Goal: Answer question/provide support: Share knowledge or assist other users

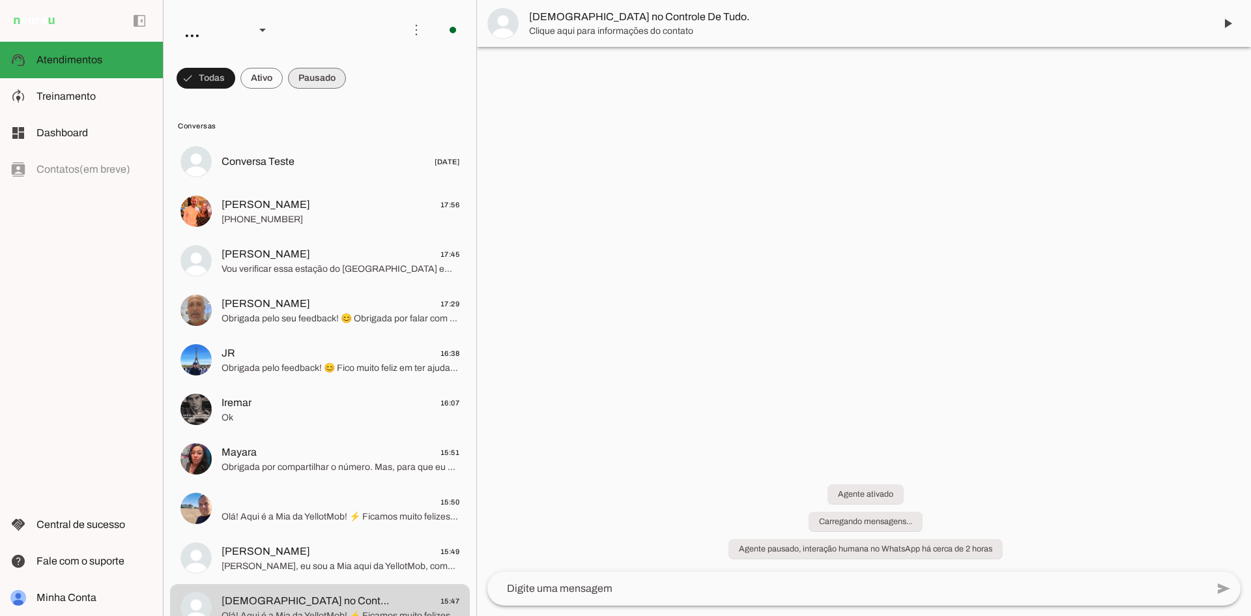
click at [321, 81] on span at bounding box center [317, 78] width 58 height 31
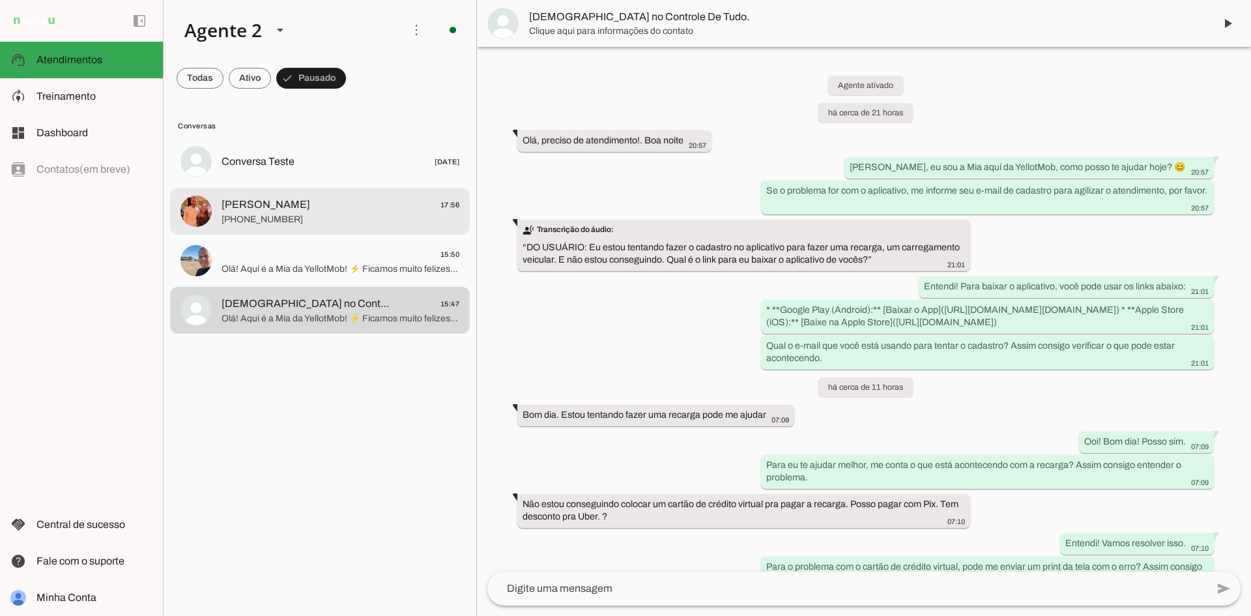
click at [441, 198] on span "17:56" at bounding box center [451, 205] width 20 height 16
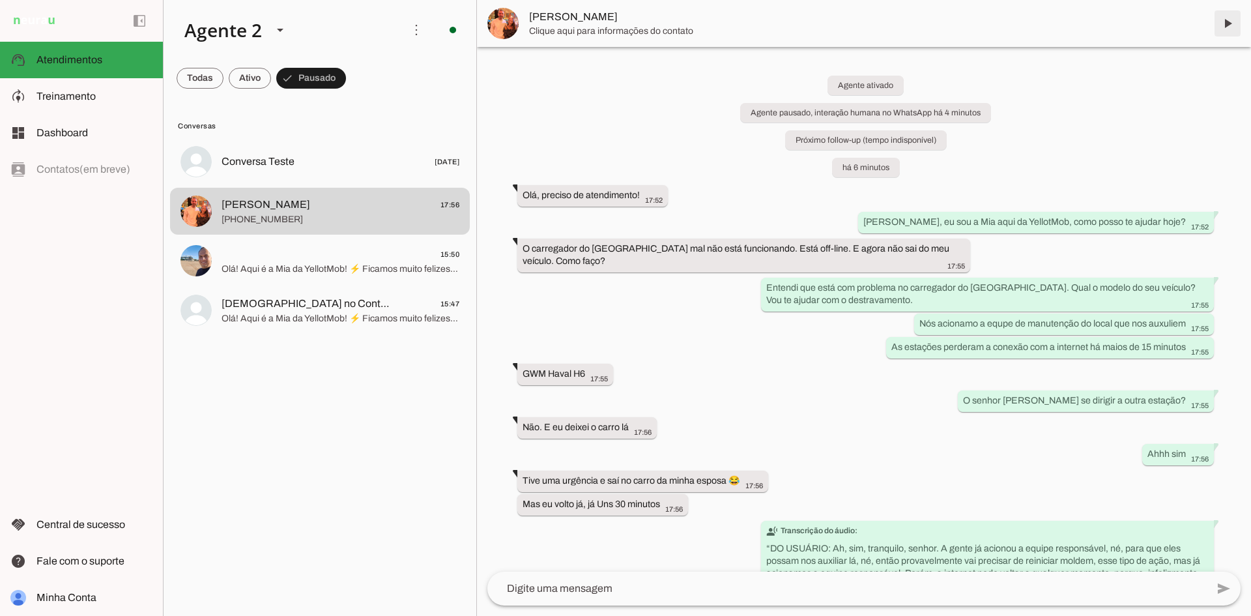
click at [1226, 30] on span at bounding box center [1227, 23] width 31 height 31
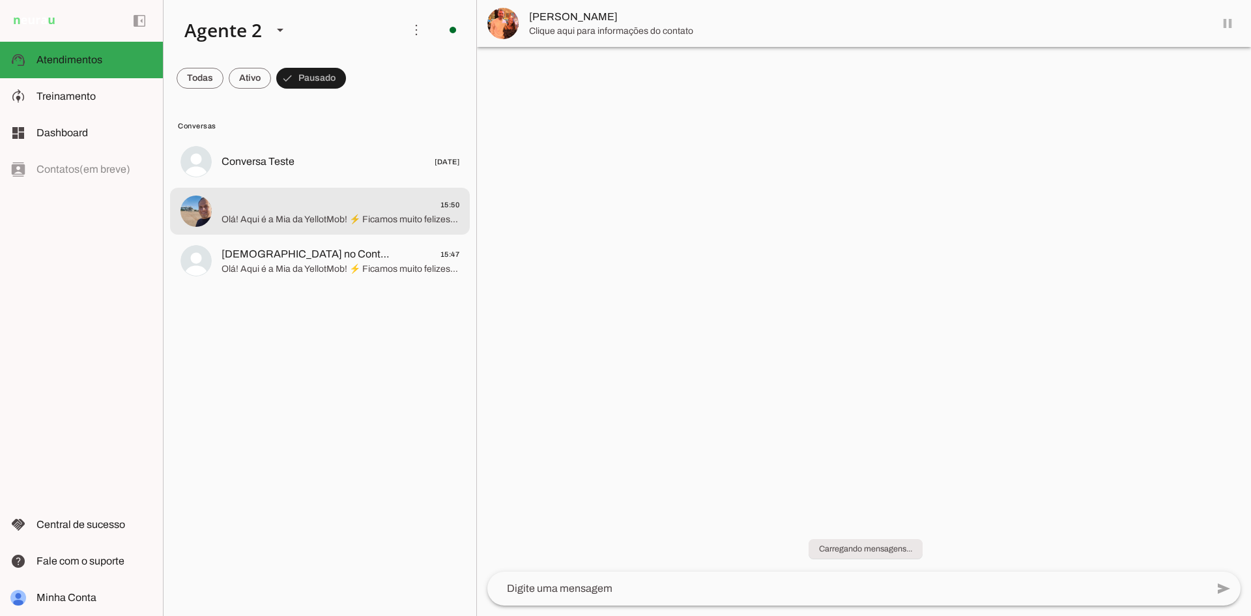
click at [331, 218] on span "Olá! Aqui é a Mia da YellotMob! ⚡ Ficamos muito felizes em saber que quer fazer…" at bounding box center [341, 219] width 238 height 13
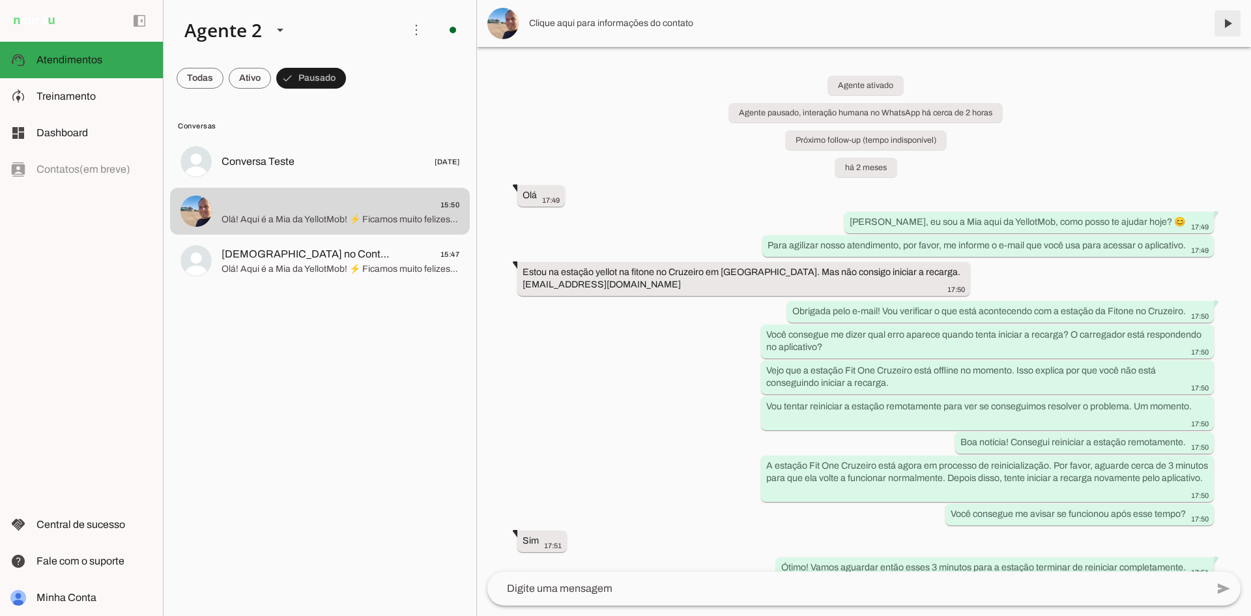
click at [1229, 22] on span at bounding box center [1227, 23] width 31 height 31
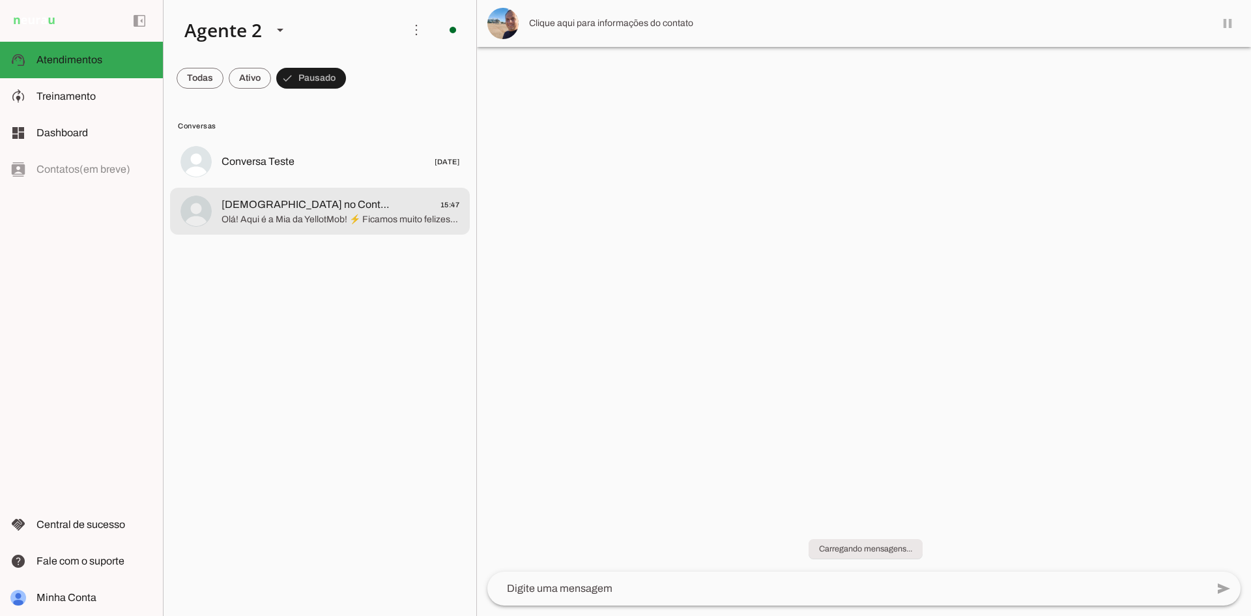
click at [349, 194] on md-item "[DEMOGRAPHIC_DATA] no Controle De Tudo. 15:47" at bounding box center [320, 211] width 300 height 47
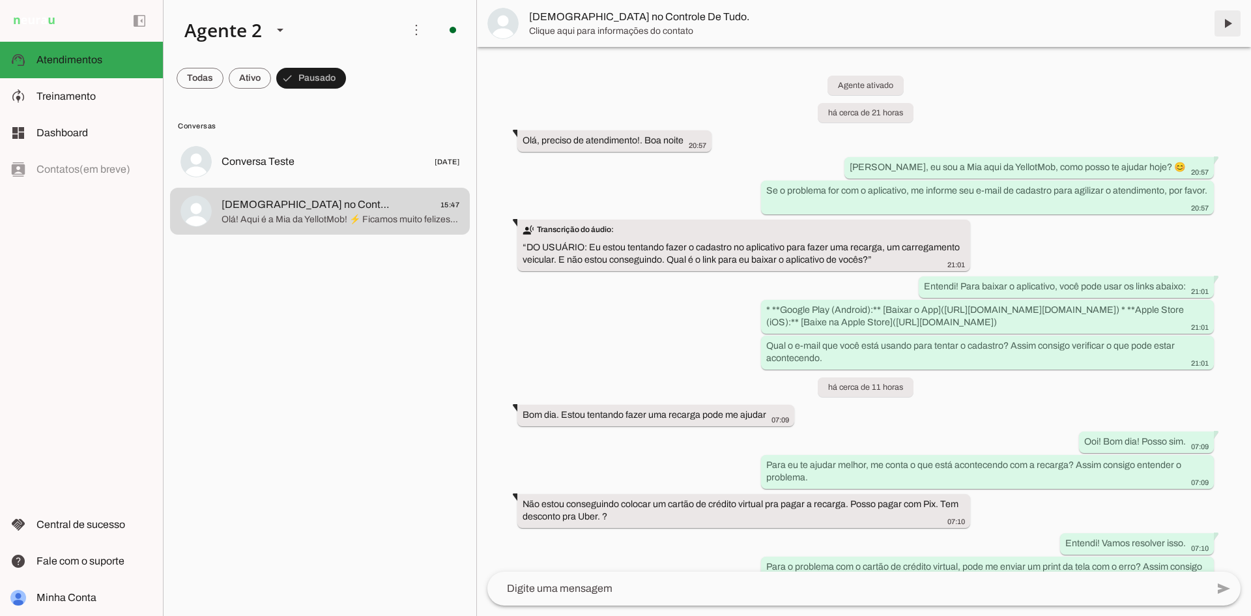
click at [1227, 22] on span at bounding box center [1227, 23] width 31 height 31
